Goal: Task Accomplishment & Management: Manage account settings

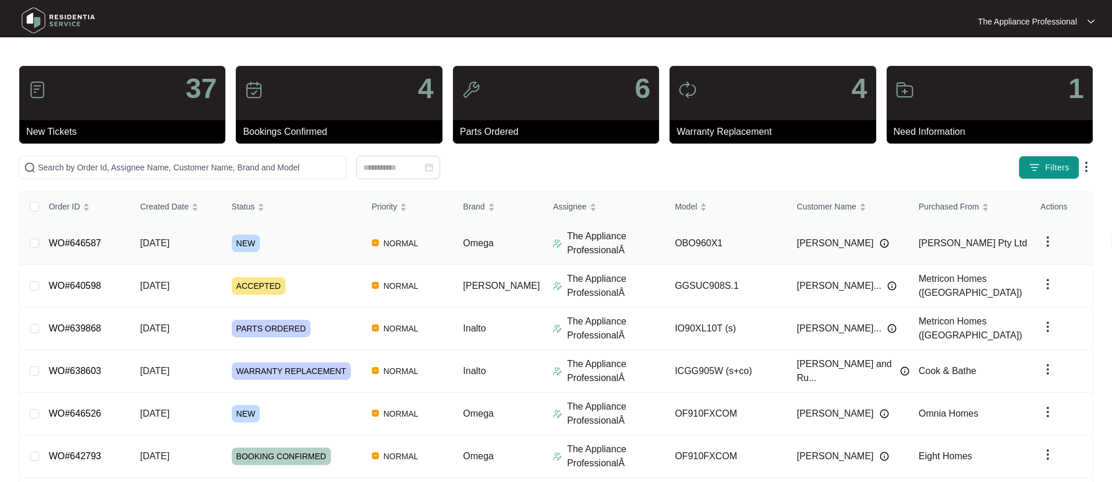
click at [260, 248] on span "NEW" at bounding box center [246, 244] width 29 height 18
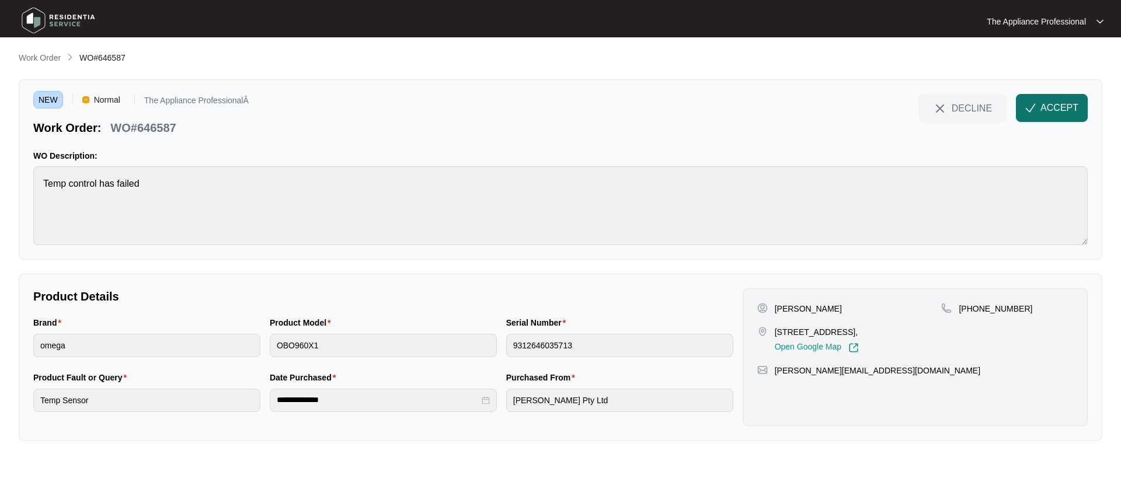
click at [1047, 110] on span "ACCEPT" at bounding box center [1059, 108] width 38 height 14
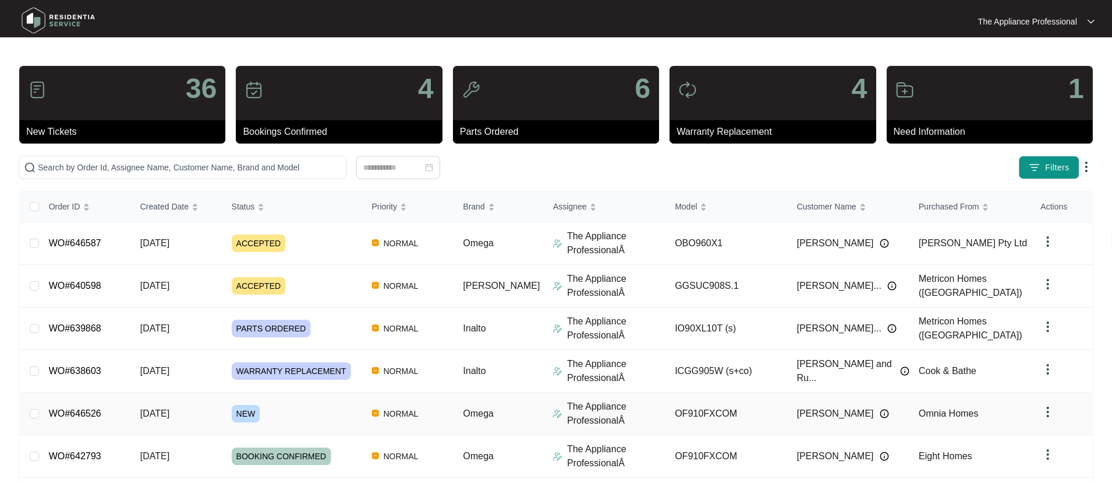
click at [189, 420] on td "[DATE]" at bounding box center [177, 414] width 92 height 43
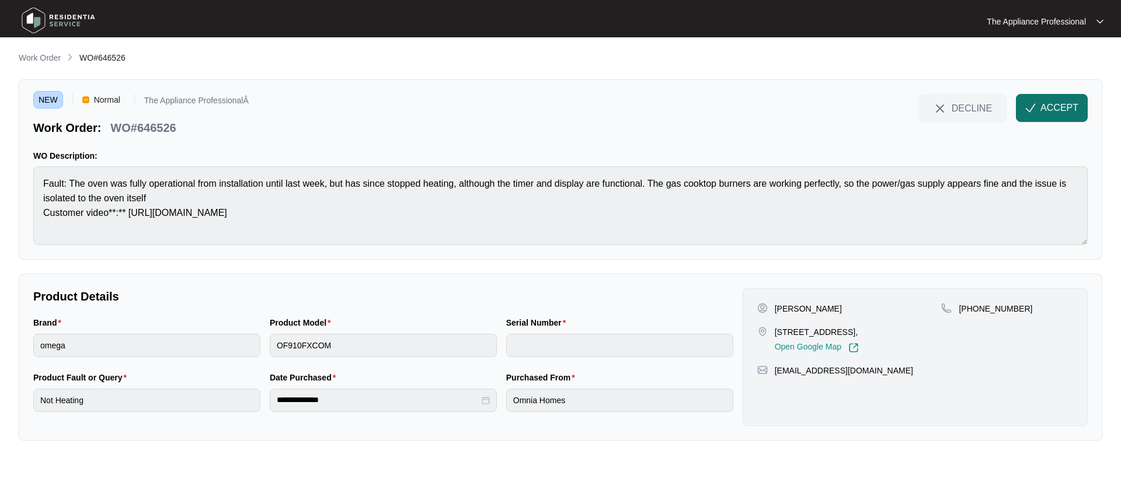
click at [1064, 109] on span "ACCEPT" at bounding box center [1059, 108] width 38 height 14
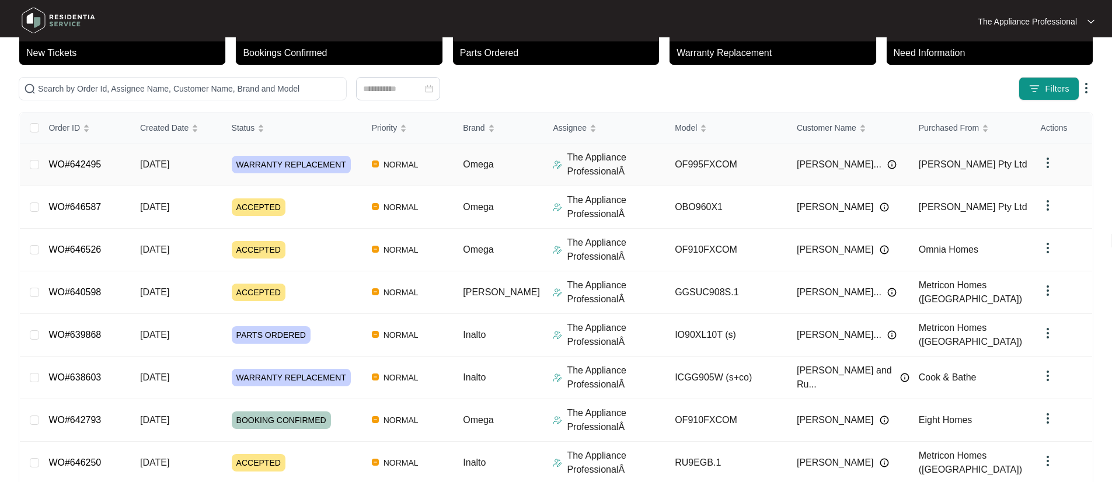
scroll to position [156, 0]
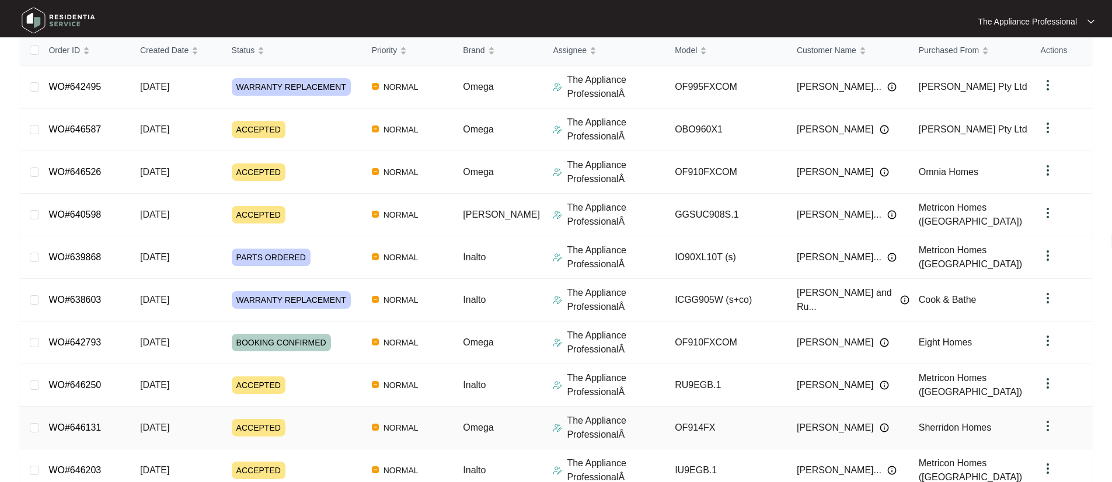
click at [297, 425] on div "ACCEPTED" at bounding box center [297, 428] width 131 height 18
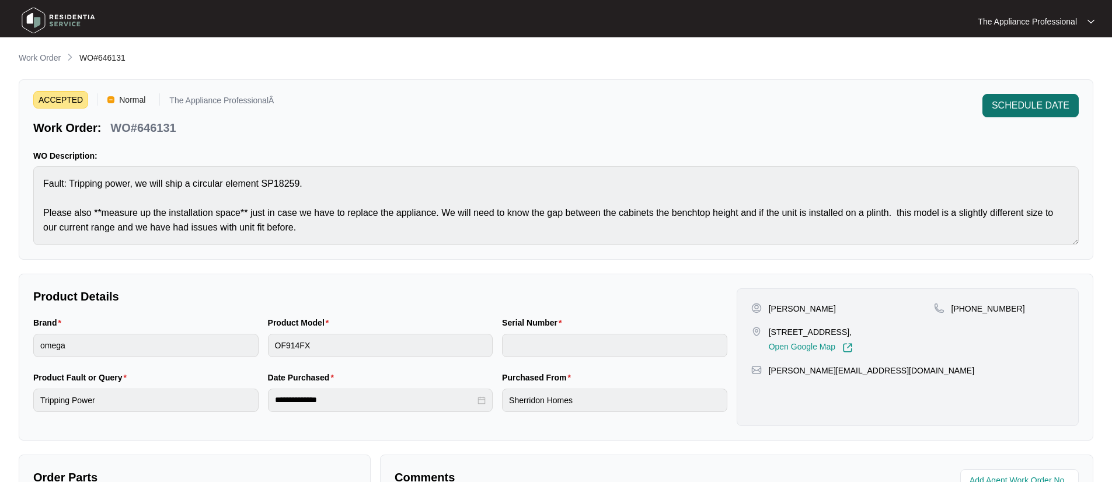
click at [1016, 103] on span "SCHEDULE DATE" at bounding box center [1031, 106] width 78 height 14
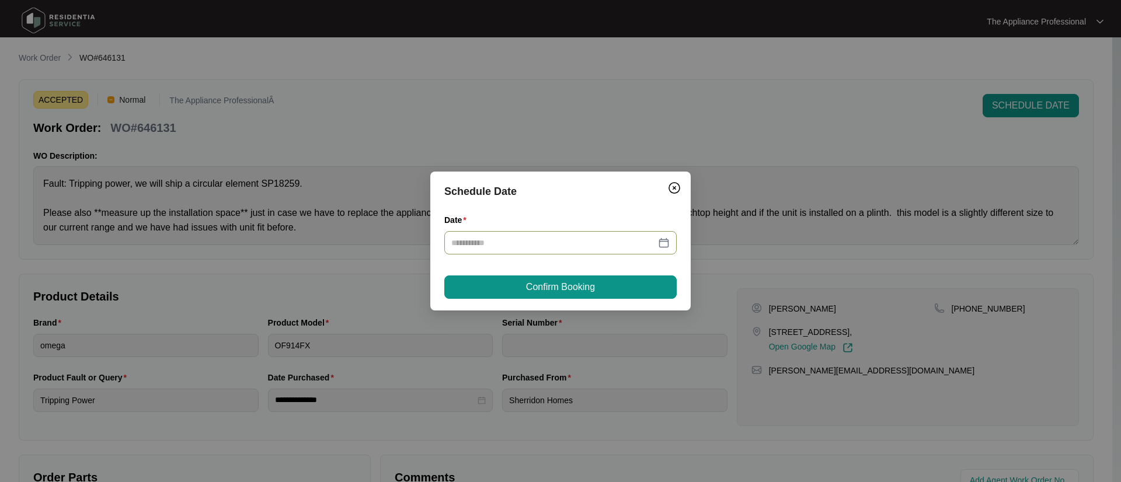
click at [662, 241] on div at bounding box center [560, 242] width 218 height 13
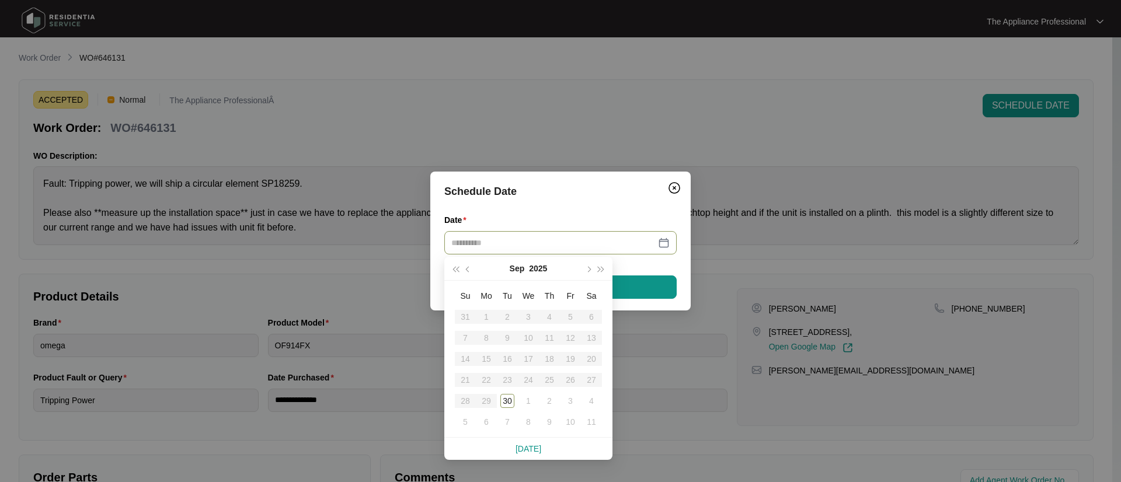
type input "**********"
click at [587, 267] on span "button" at bounding box center [588, 270] width 6 height 6
type input "**********"
click at [549, 318] on div "2" at bounding box center [549, 317] width 14 height 14
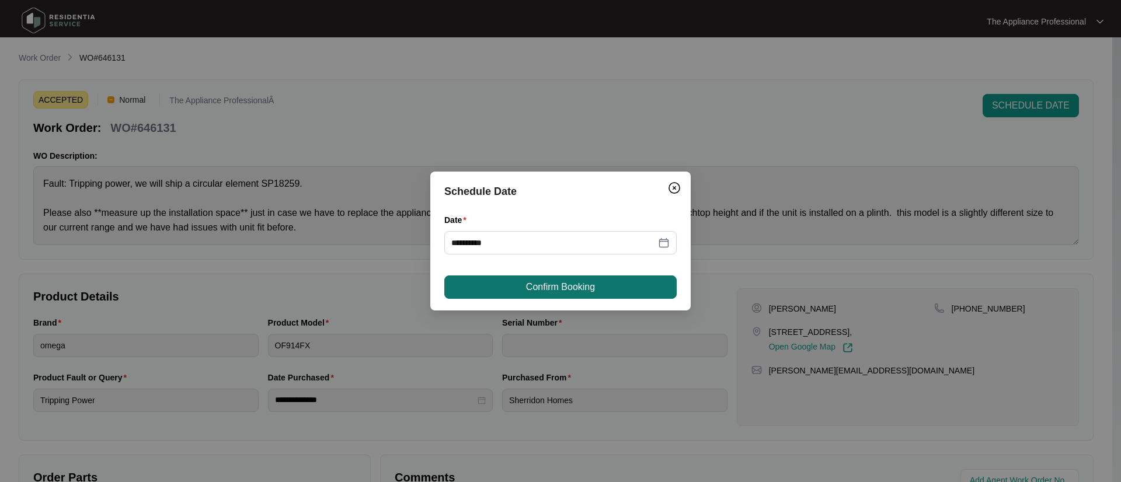
click at [546, 291] on span "Confirm Booking" at bounding box center [560, 287] width 69 height 14
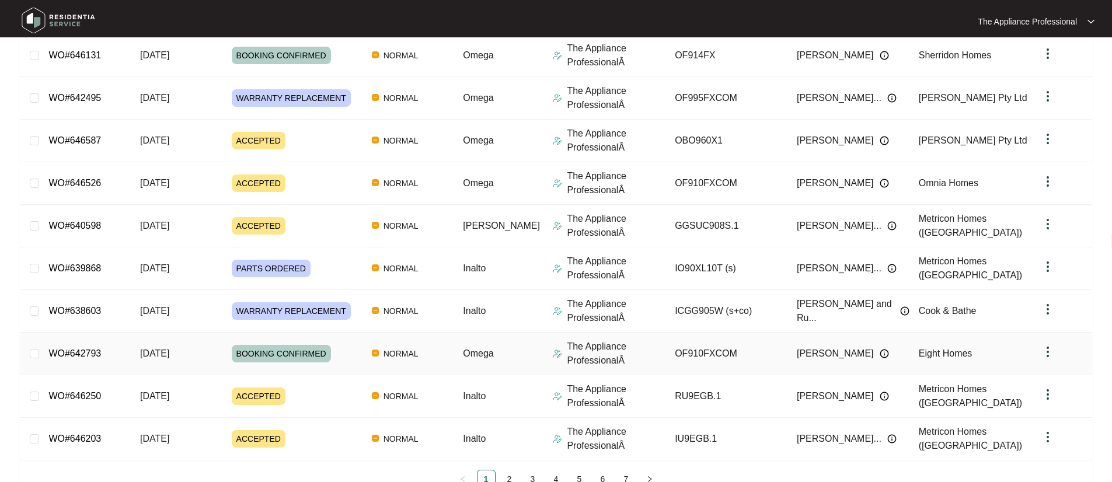
scroll to position [223, 0]
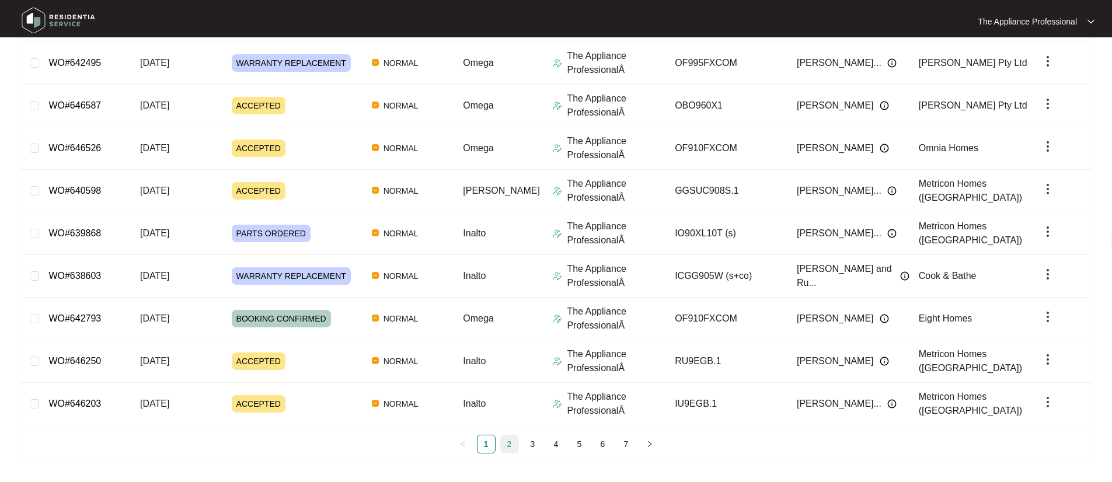
click at [506, 443] on link "2" at bounding box center [510, 445] width 18 height 18
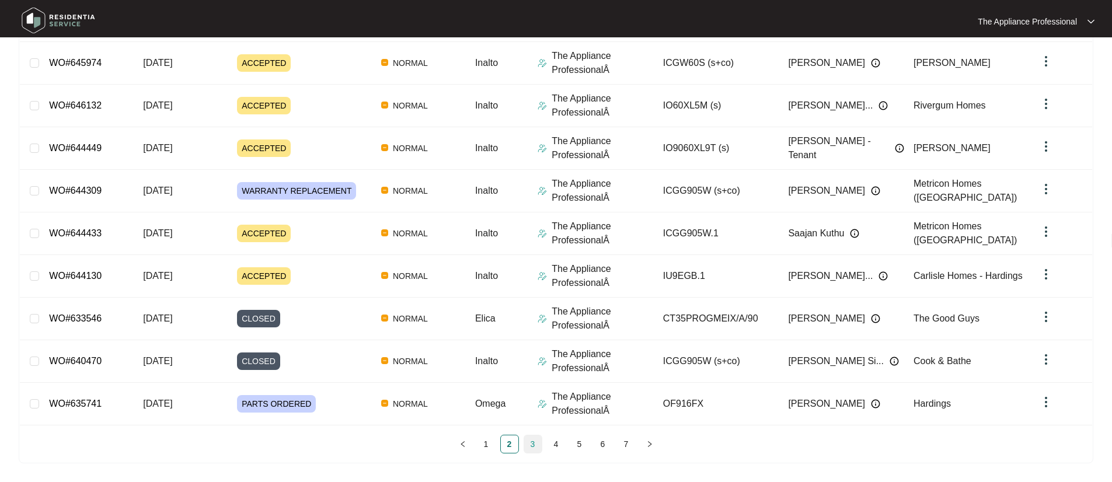
click at [530, 443] on link "3" at bounding box center [533, 445] width 18 height 18
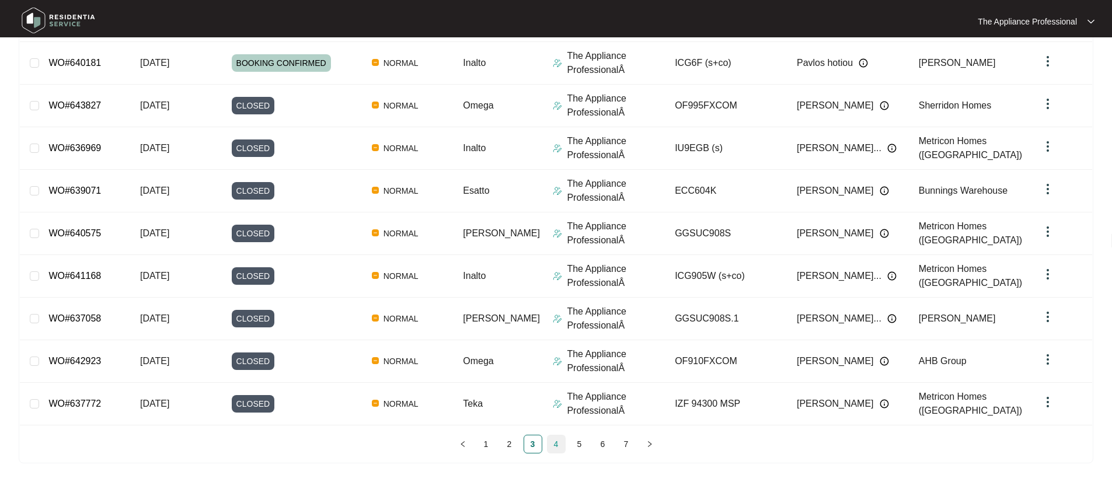
click at [557, 449] on link "4" at bounding box center [557, 445] width 18 height 18
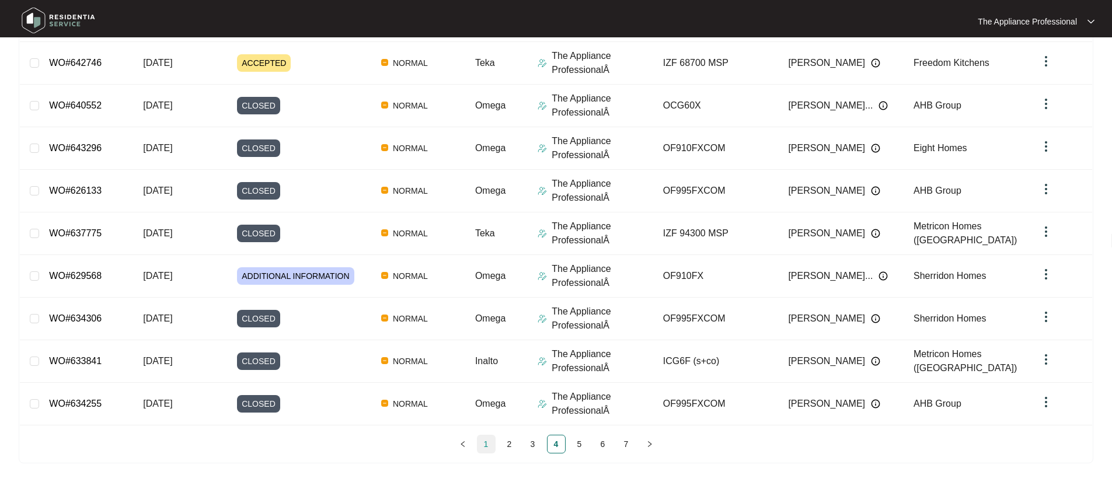
click at [483, 441] on link "1" at bounding box center [487, 445] width 18 height 18
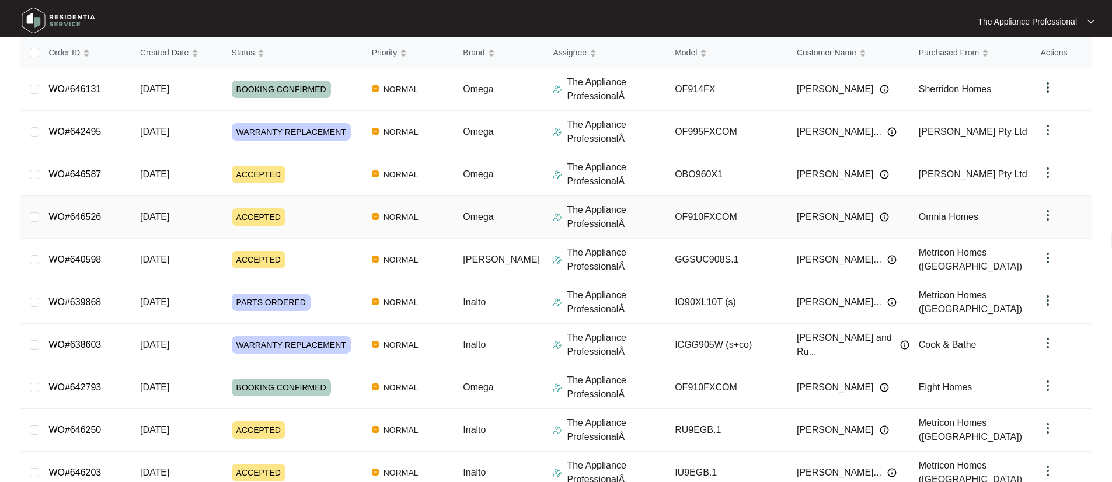
scroll to position [0, 0]
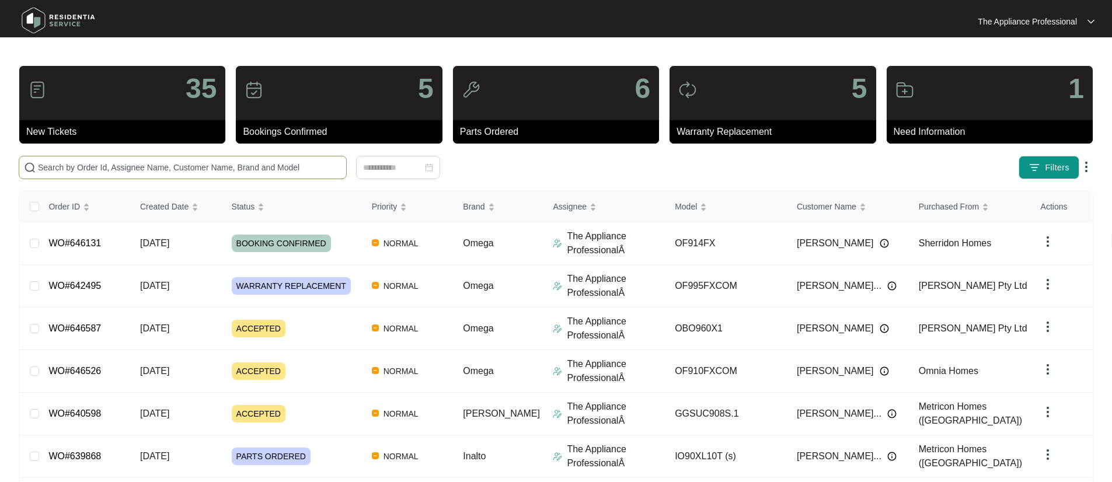
click at [140, 168] on input "text" at bounding box center [190, 167] width 304 height 13
click at [84, 166] on input "text" at bounding box center [190, 167] width 304 height 13
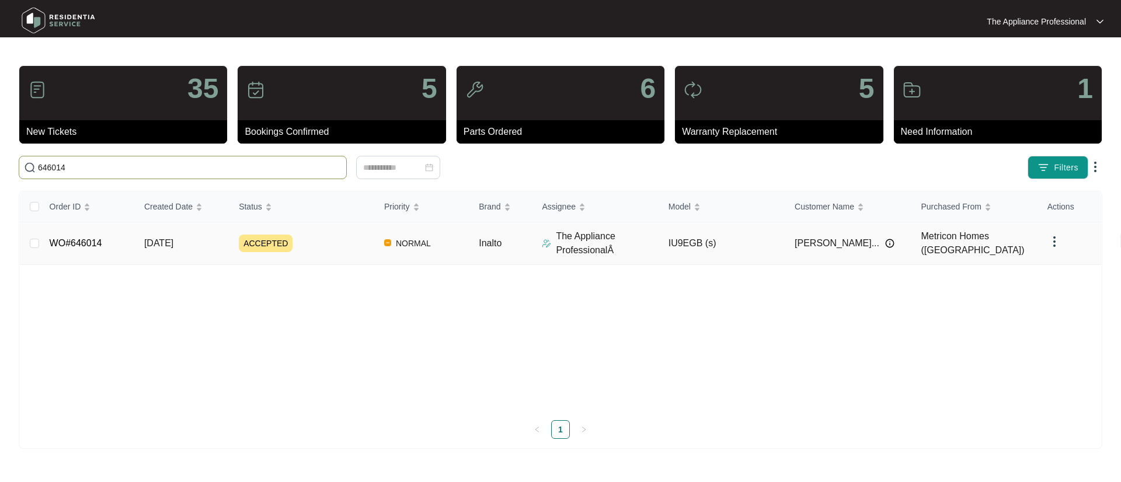
type input "646014"
click at [101, 258] on td "WO#646014" at bounding box center [87, 243] width 95 height 43
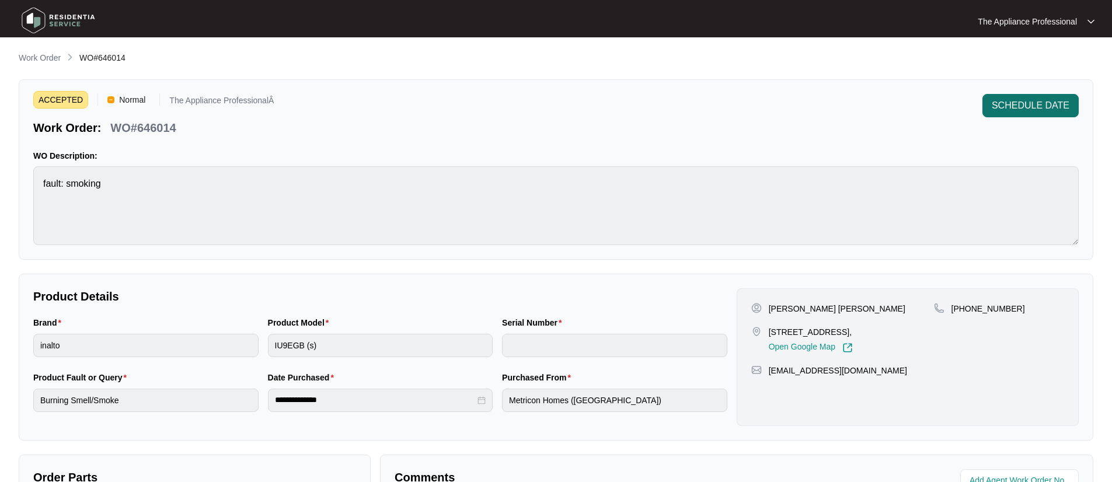
click at [1034, 103] on span "SCHEDULE DATE" at bounding box center [1031, 106] width 78 height 14
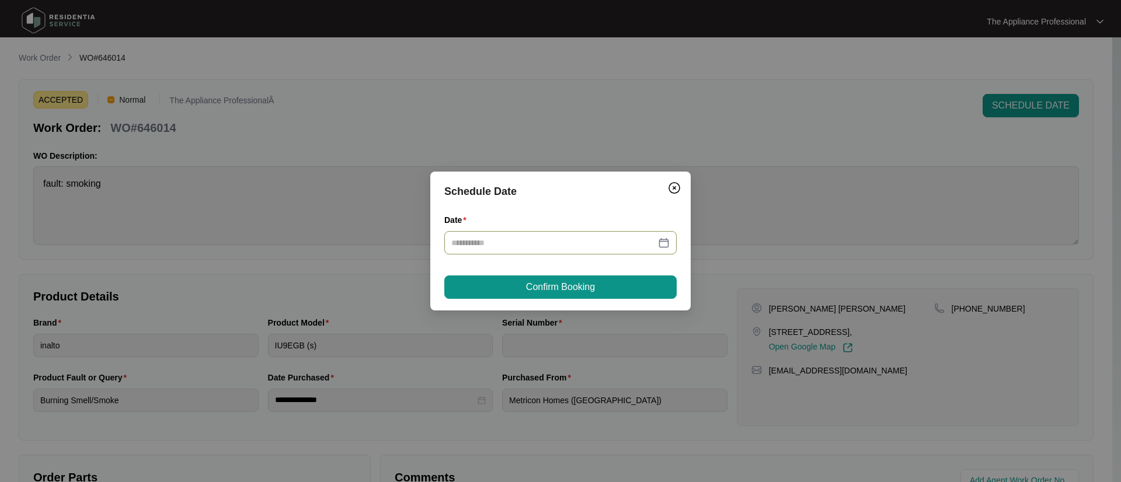
click at [662, 243] on div at bounding box center [560, 242] width 218 height 13
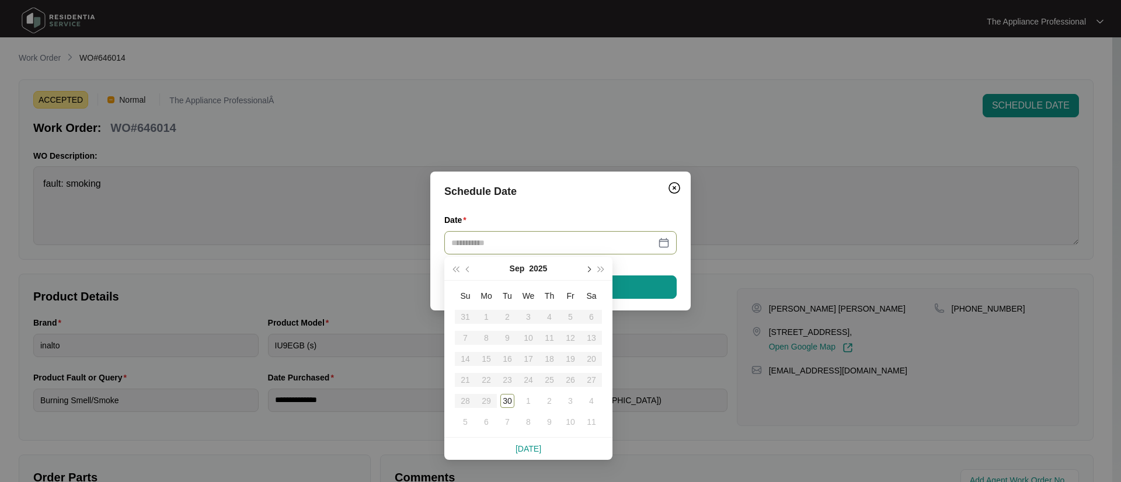
click at [588, 268] on span "button" at bounding box center [588, 270] width 6 height 6
type input "**********"
click at [548, 312] on div "2" at bounding box center [549, 317] width 14 height 14
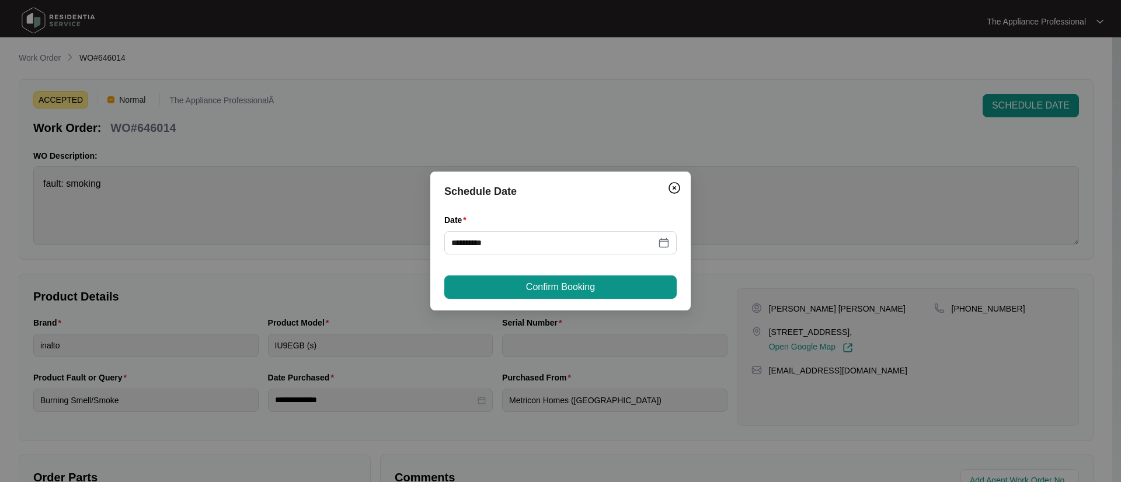
drag, startPoint x: 550, startPoint y: 286, endPoint x: 794, endPoint y: 231, distance: 250.1
click at [553, 284] on span "Confirm Booking" at bounding box center [560, 287] width 69 height 14
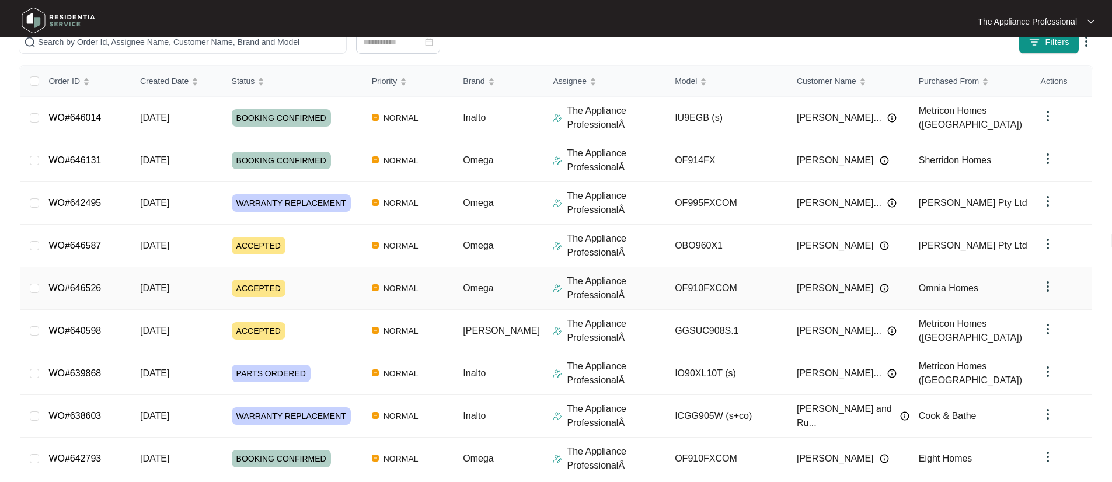
scroll to position [223, 0]
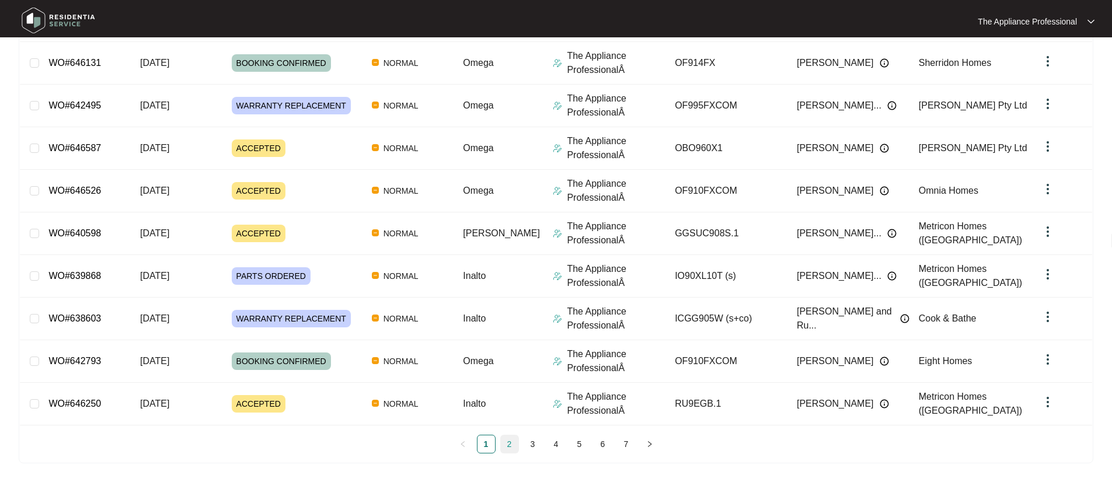
click at [504, 443] on link "2" at bounding box center [510, 445] width 18 height 18
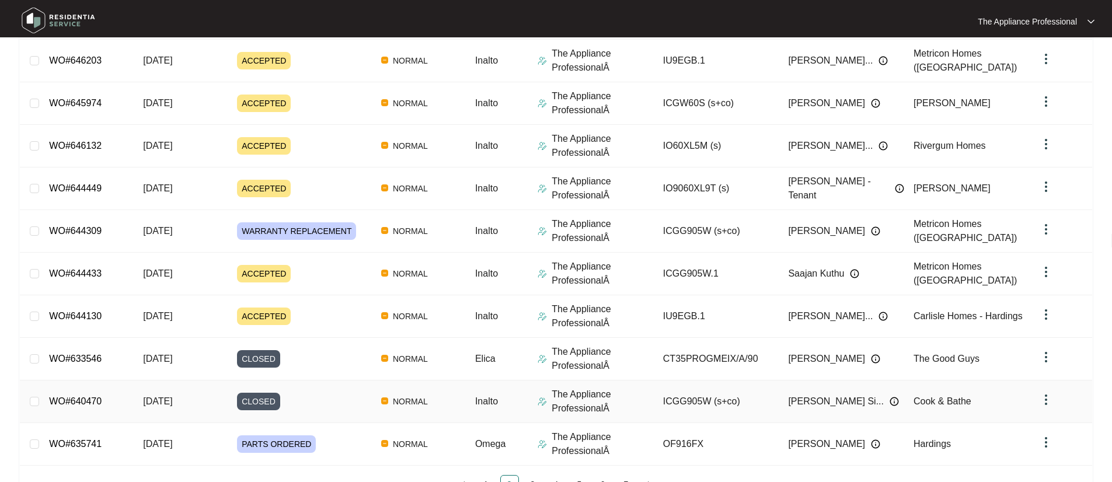
scroll to position [60, 0]
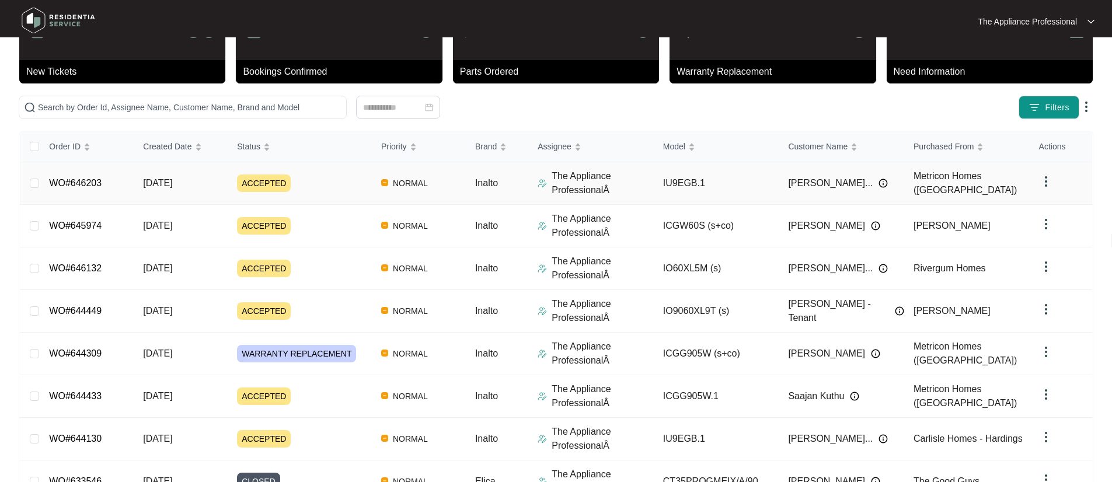
click at [280, 187] on span "ACCEPTED" at bounding box center [264, 184] width 54 height 18
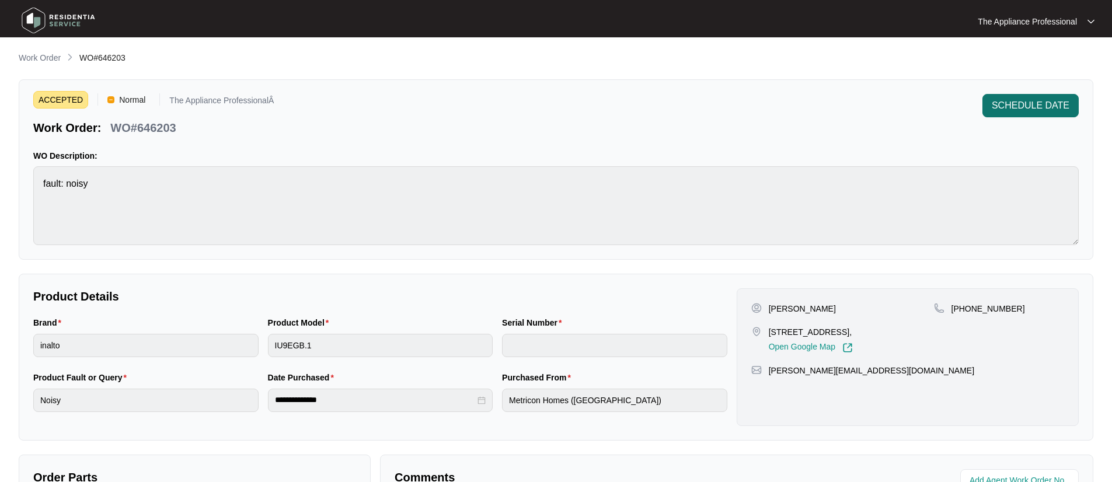
click at [1033, 112] on span "SCHEDULE DATE" at bounding box center [1031, 106] width 78 height 14
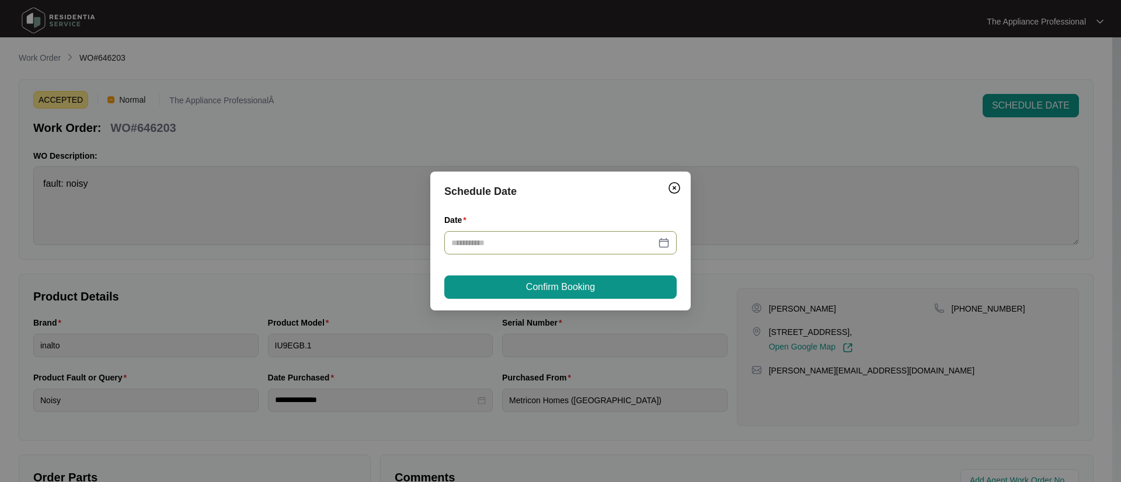
click at [661, 243] on div at bounding box center [560, 242] width 218 height 13
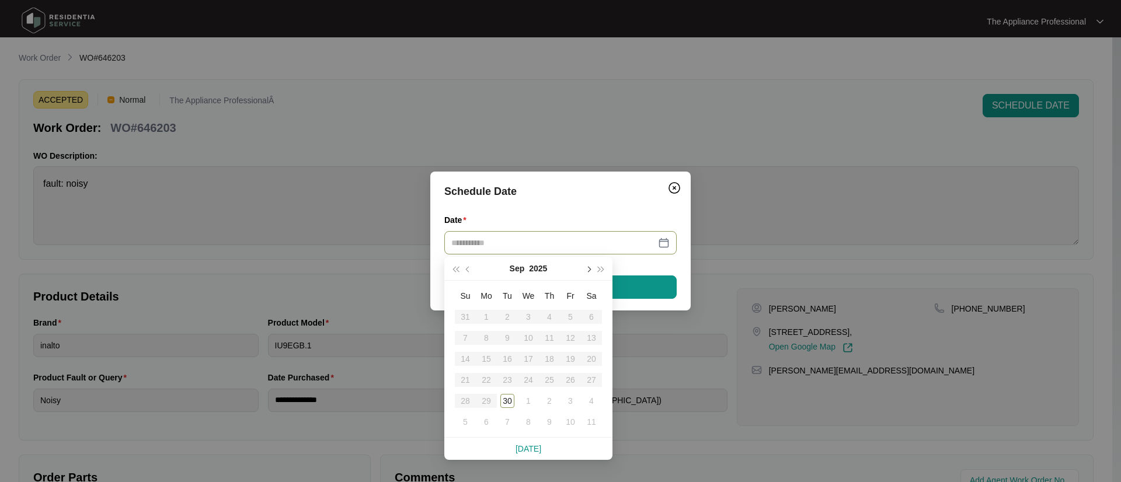
click at [588, 268] on span "button" at bounding box center [588, 270] width 6 height 6
type input "**********"
click at [547, 321] on div "2" at bounding box center [549, 317] width 14 height 14
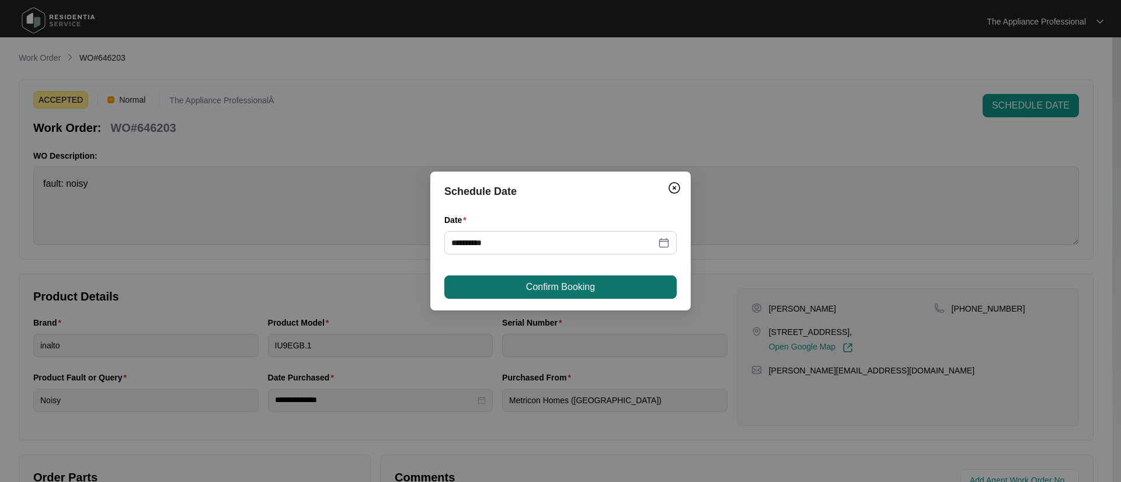
click at [555, 291] on span "Confirm Booking" at bounding box center [560, 287] width 69 height 14
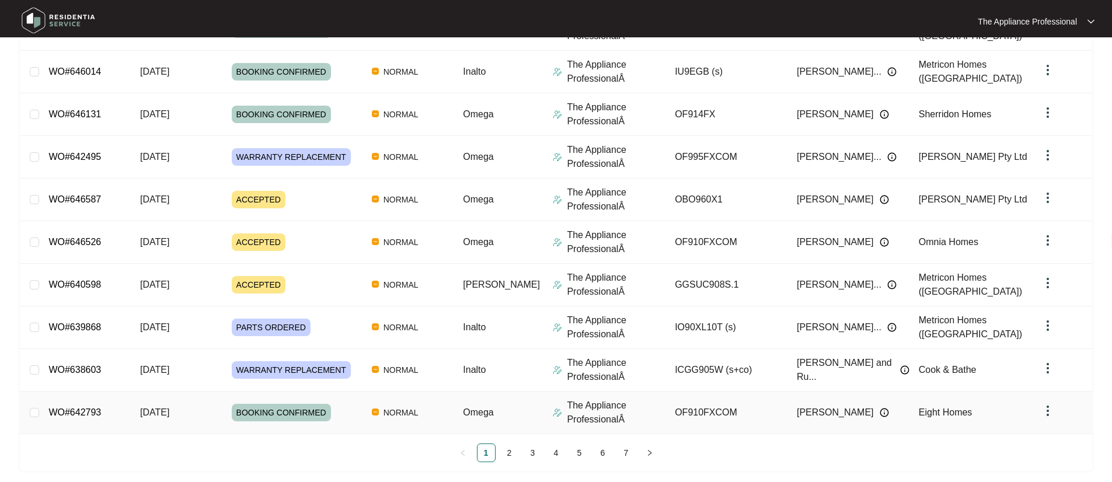
scroll to position [223, 0]
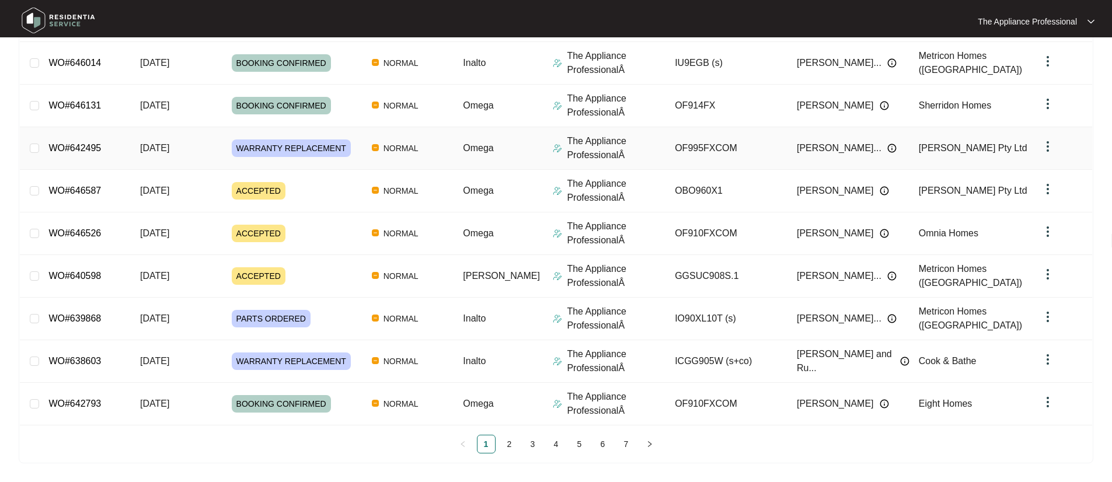
click at [284, 147] on span "WARRANTY REPLACEMENT" at bounding box center [291, 149] width 119 height 18
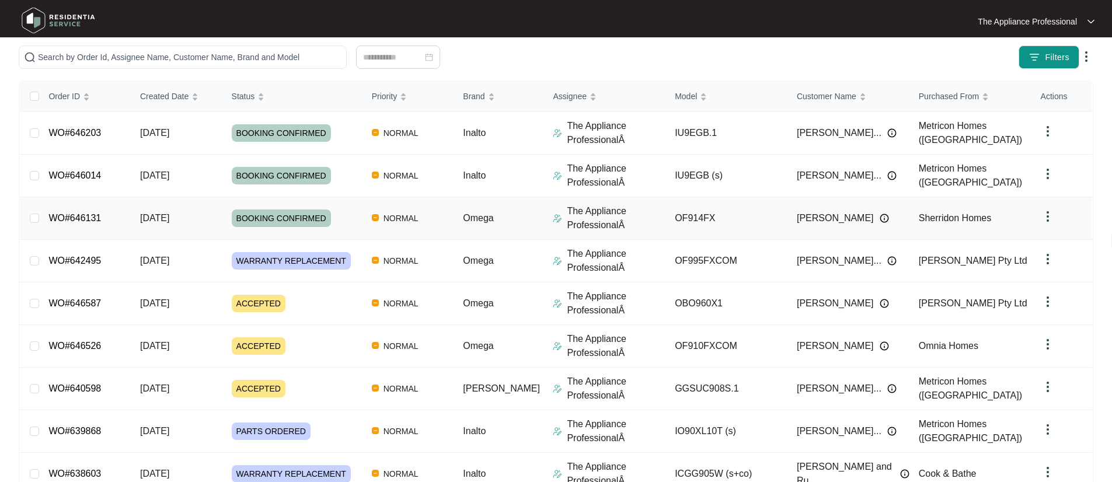
scroll to position [117, 0]
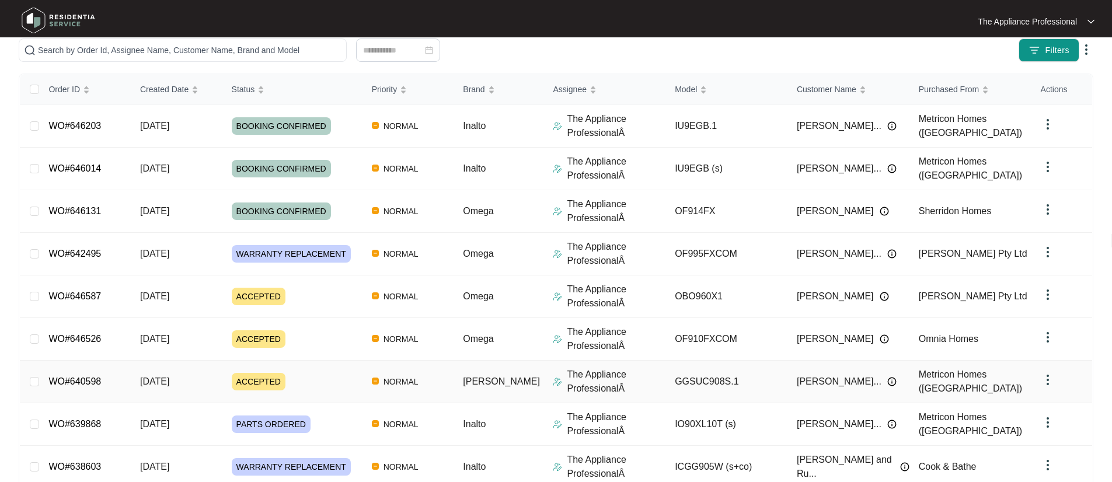
click at [167, 385] on span "[DATE]" at bounding box center [154, 382] width 29 height 10
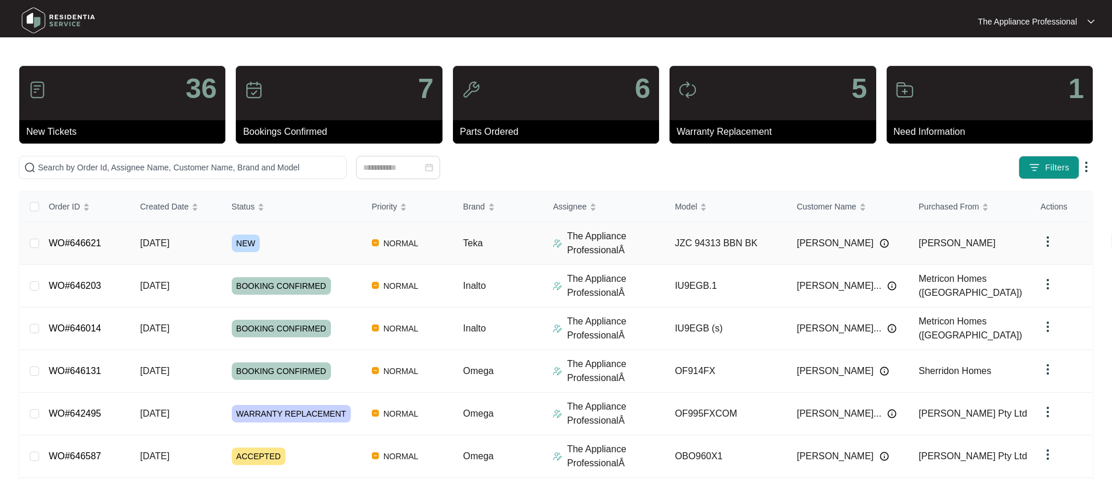
click at [198, 245] on td "[DATE]" at bounding box center [177, 243] width 92 height 43
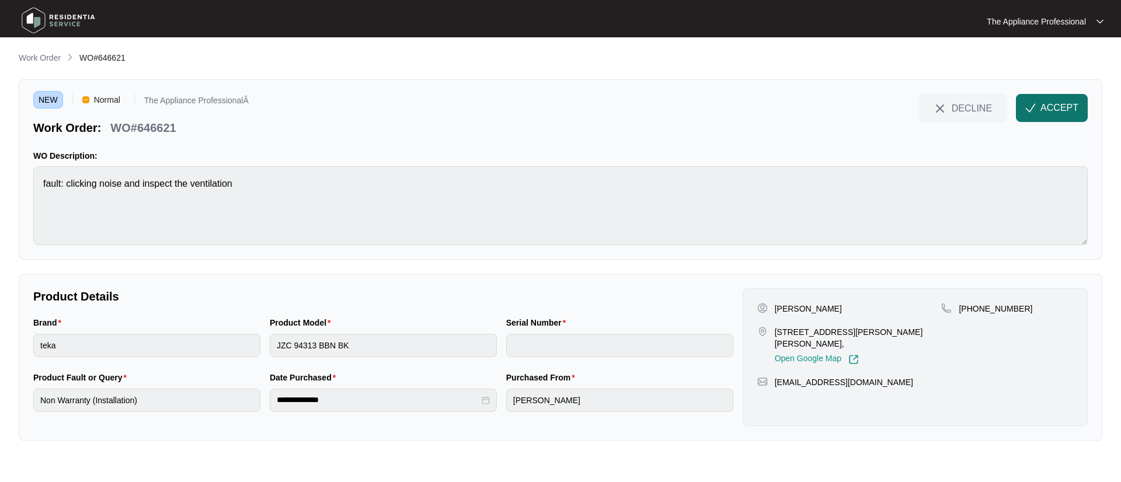
click at [1074, 106] on span "ACCEPT" at bounding box center [1059, 108] width 38 height 14
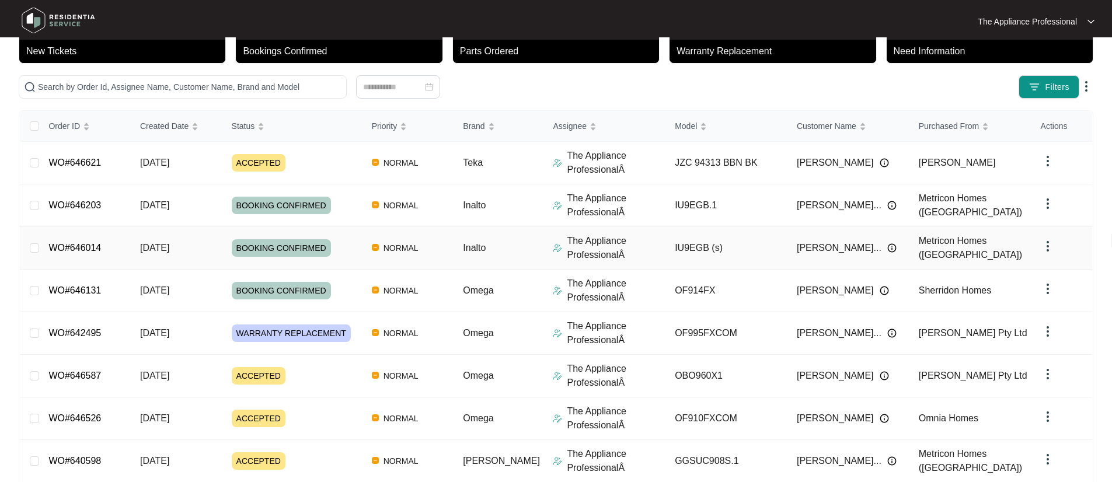
scroll to position [223, 0]
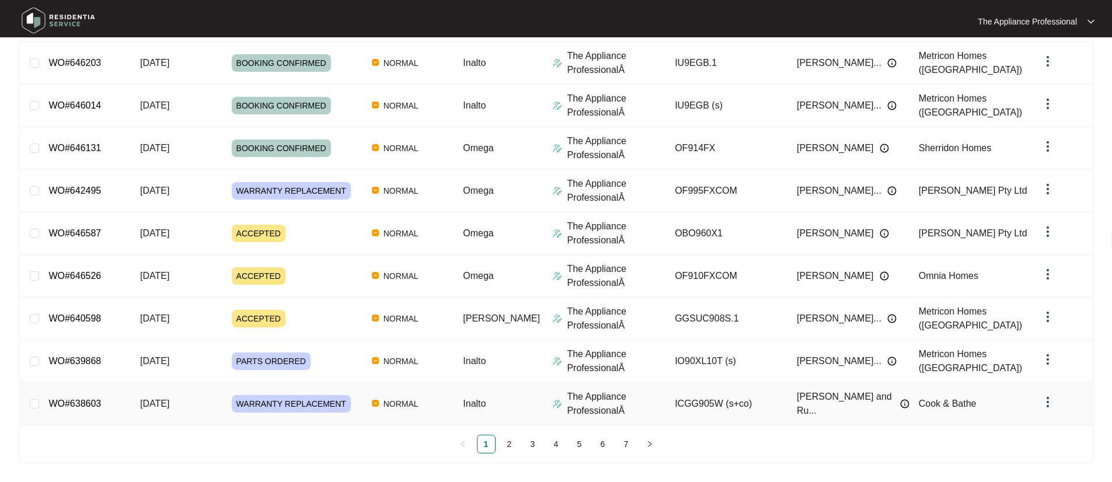
click at [207, 405] on td "[DATE]" at bounding box center [177, 404] width 92 height 43
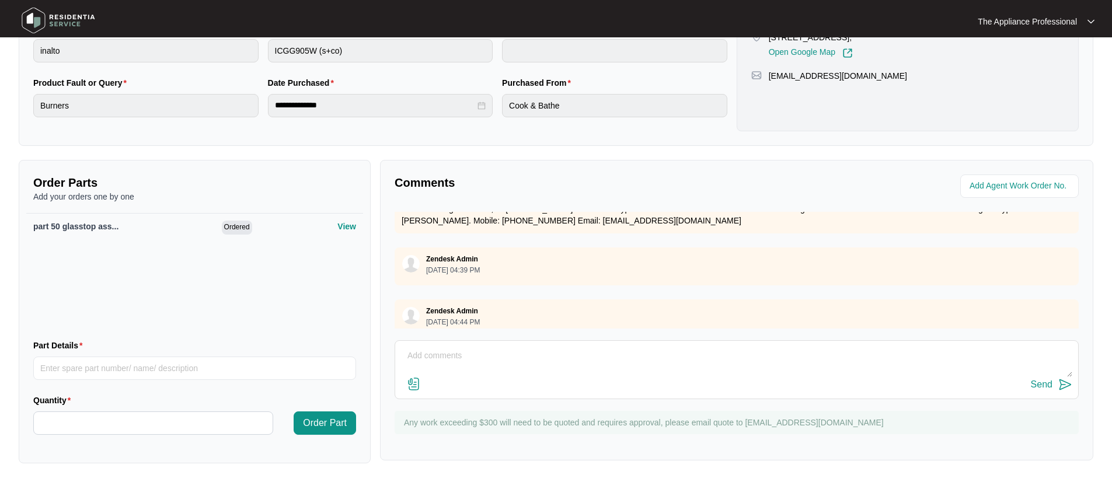
scroll to position [955, 0]
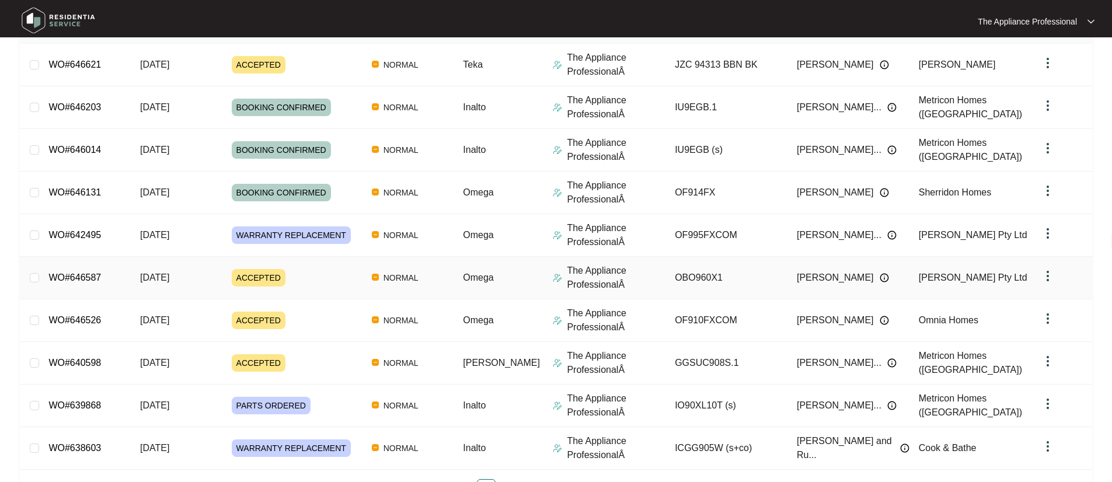
scroll to position [223, 0]
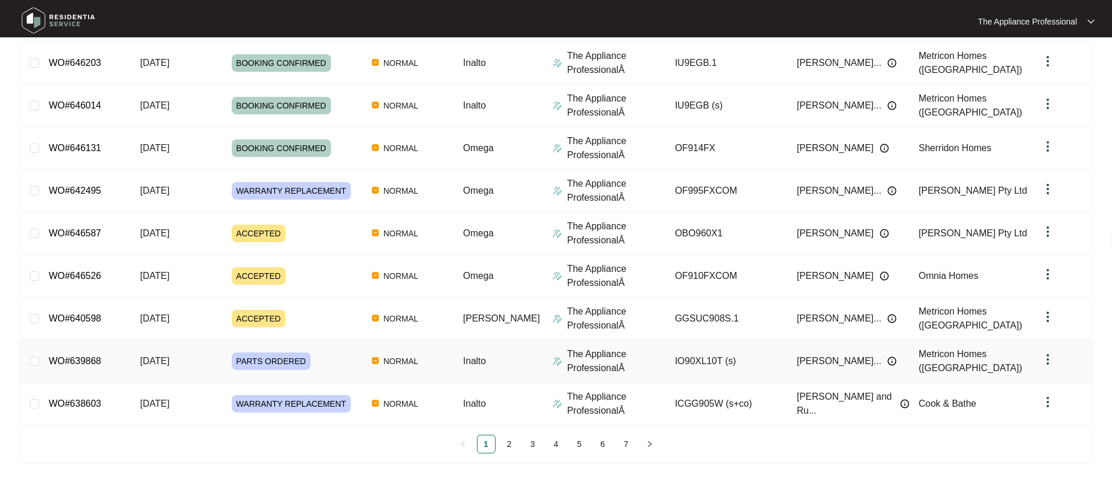
click at [222, 361] on td "[DATE]" at bounding box center [177, 361] width 92 height 43
